Goal: Find contact information: Find contact information

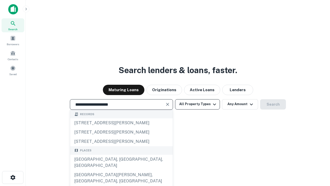
click at [197, 104] on button "All Property Types" at bounding box center [197, 104] width 45 height 10
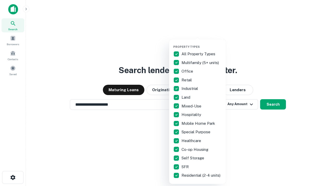
type input "**********"
click at [202, 43] on button "button" at bounding box center [201, 43] width 57 height 0
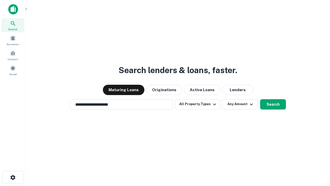
scroll to position [3, 62]
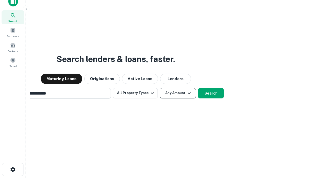
click at [160, 88] on button "Any Amount" at bounding box center [178, 93] width 36 height 10
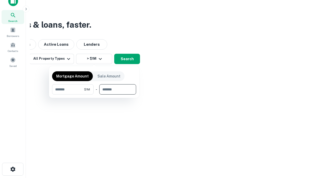
type input "*******"
click at [94, 94] on button "button" at bounding box center [94, 94] width 84 height 0
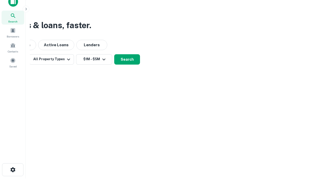
scroll to position [3, 95]
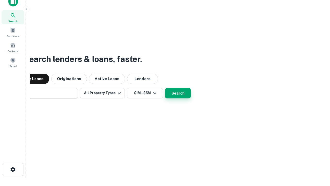
click at [165, 88] on button "Search" at bounding box center [178, 93] width 26 height 10
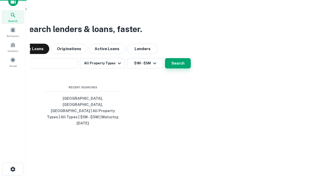
scroll to position [14, 146]
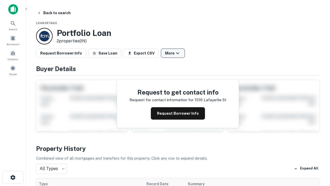
click at [173, 53] on button "More" at bounding box center [173, 52] width 24 height 9
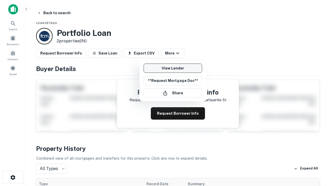
click at [173, 68] on link "View Lender" at bounding box center [173, 67] width 58 height 9
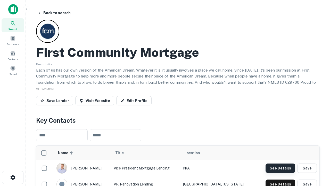
click at [280, 167] on button "See Details" at bounding box center [280, 167] width 30 height 9
click at [13, 177] on icon "button" at bounding box center [13, 177] width 6 height 6
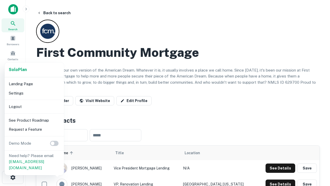
click at [34, 106] on li "Logout" at bounding box center [34, 106] width 55 height 9
